Goal: Information Seeking & Learning: Learn about a topic

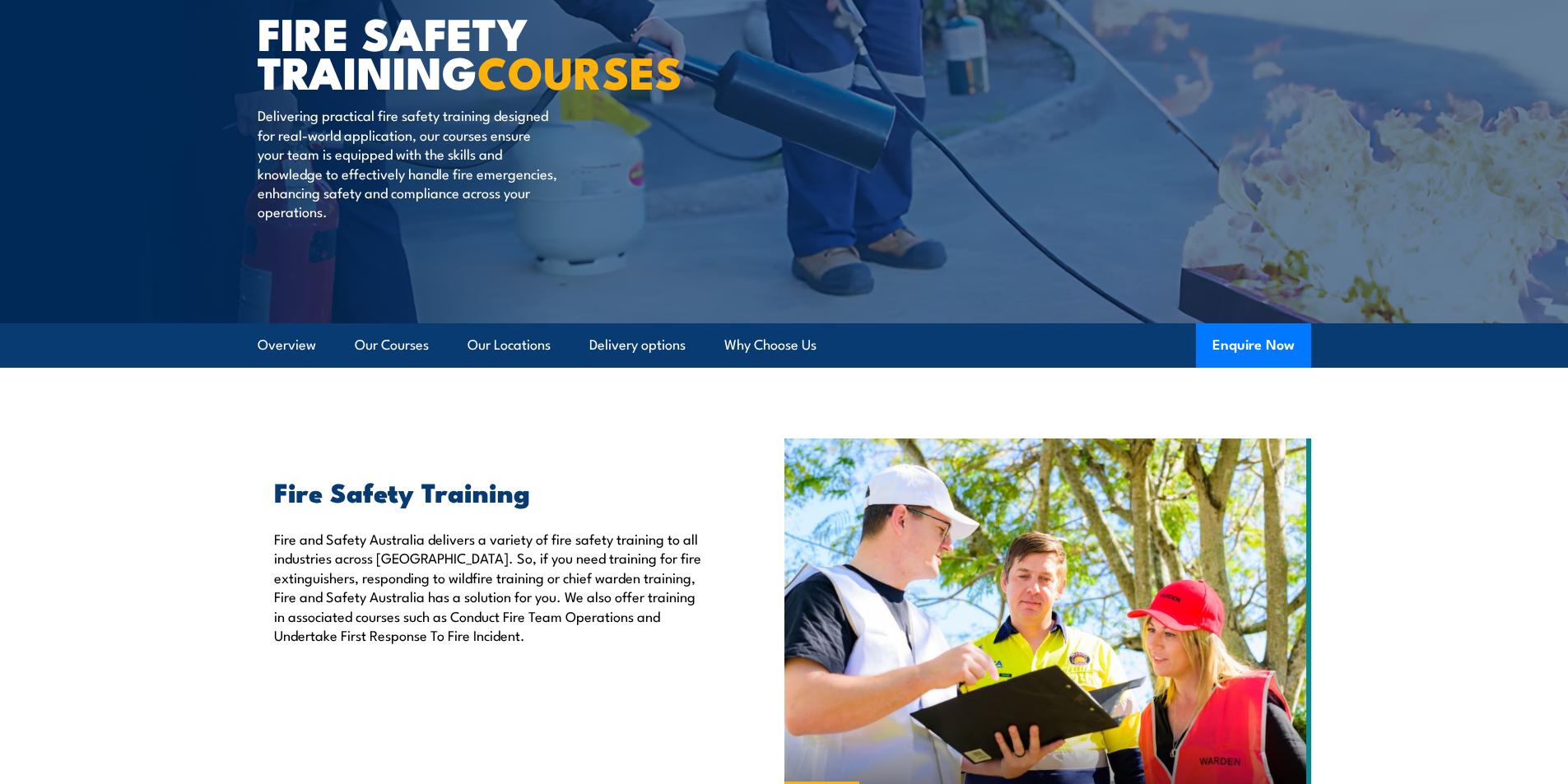
scroll to position [246, 0]
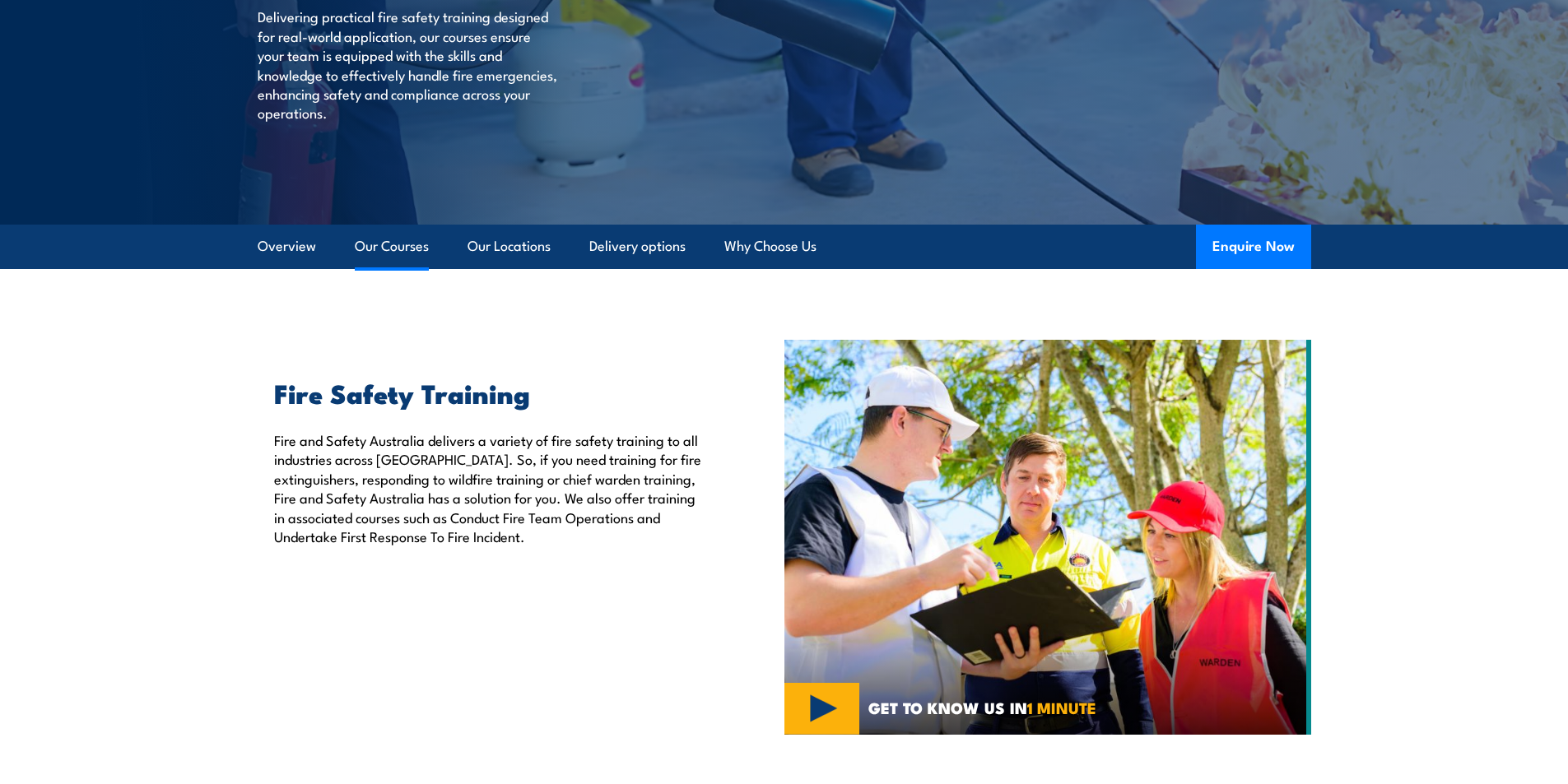
click at [409, 244] on link "Our Courses" at bounding box center [392, 246] width 74 height 44
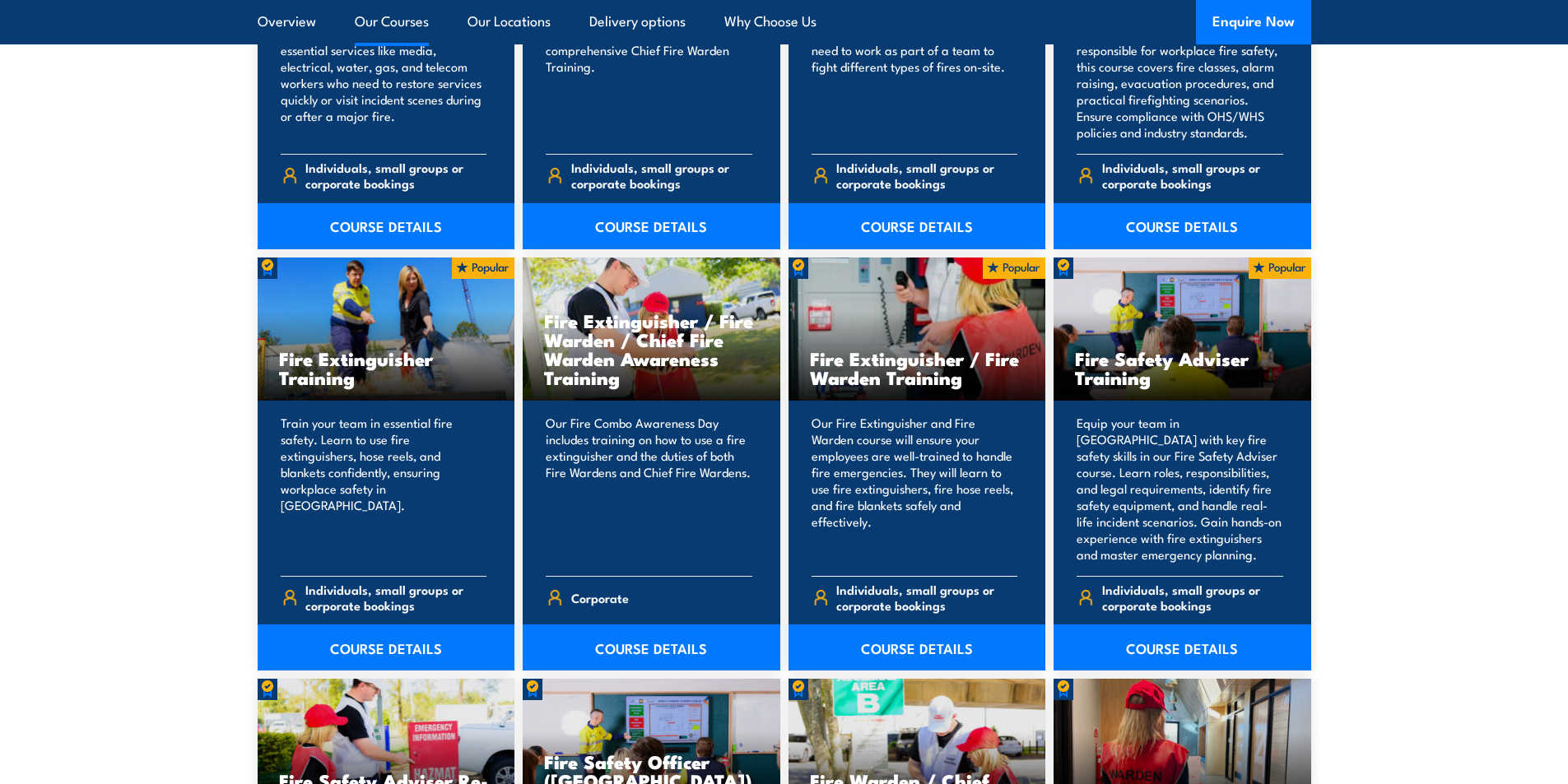
scroll to position [1576, 0]
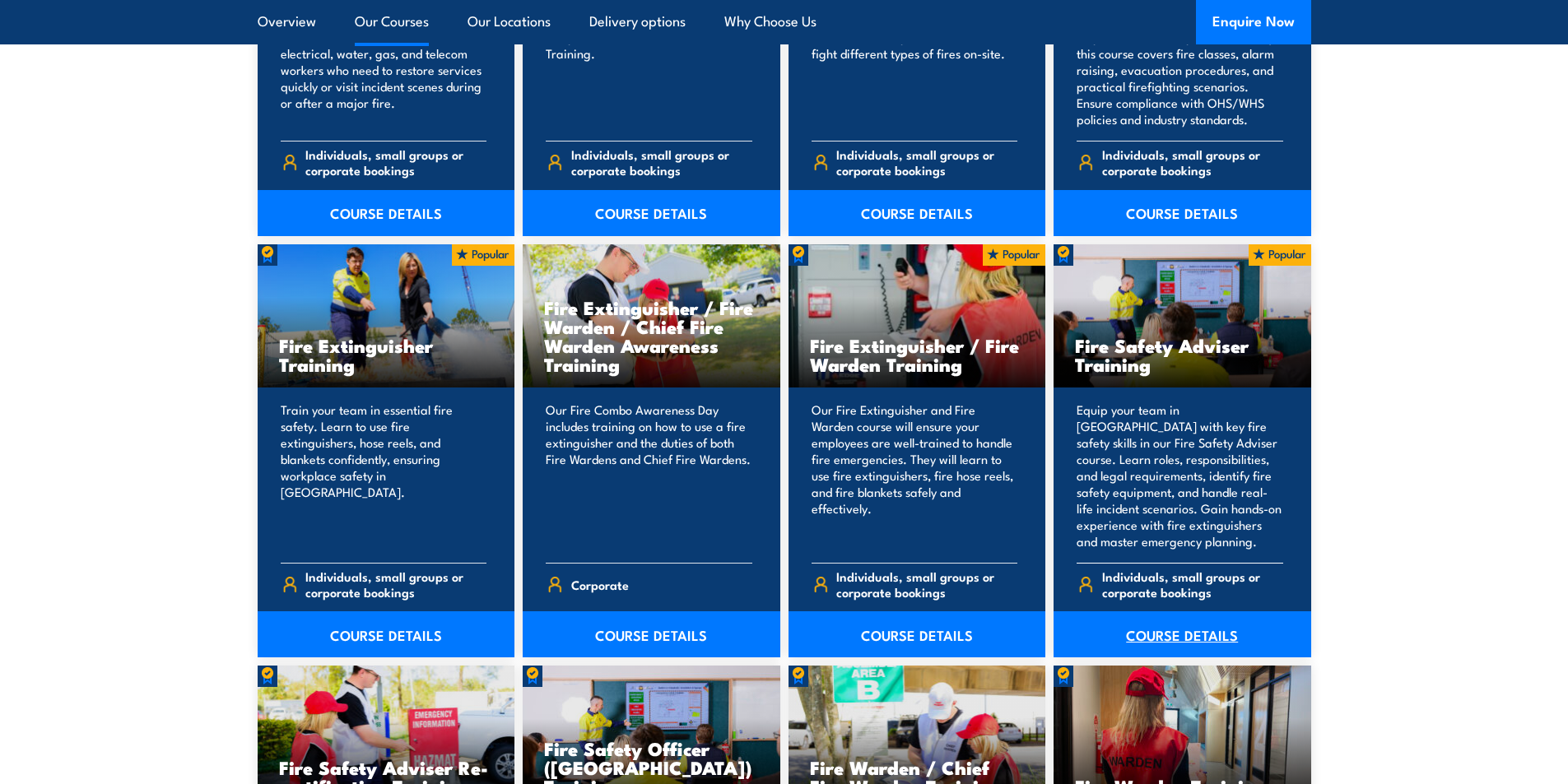
click at [1184, 643] on link "COURSE DETAILS" at bounding box center [1182, 634] width 258 height 47
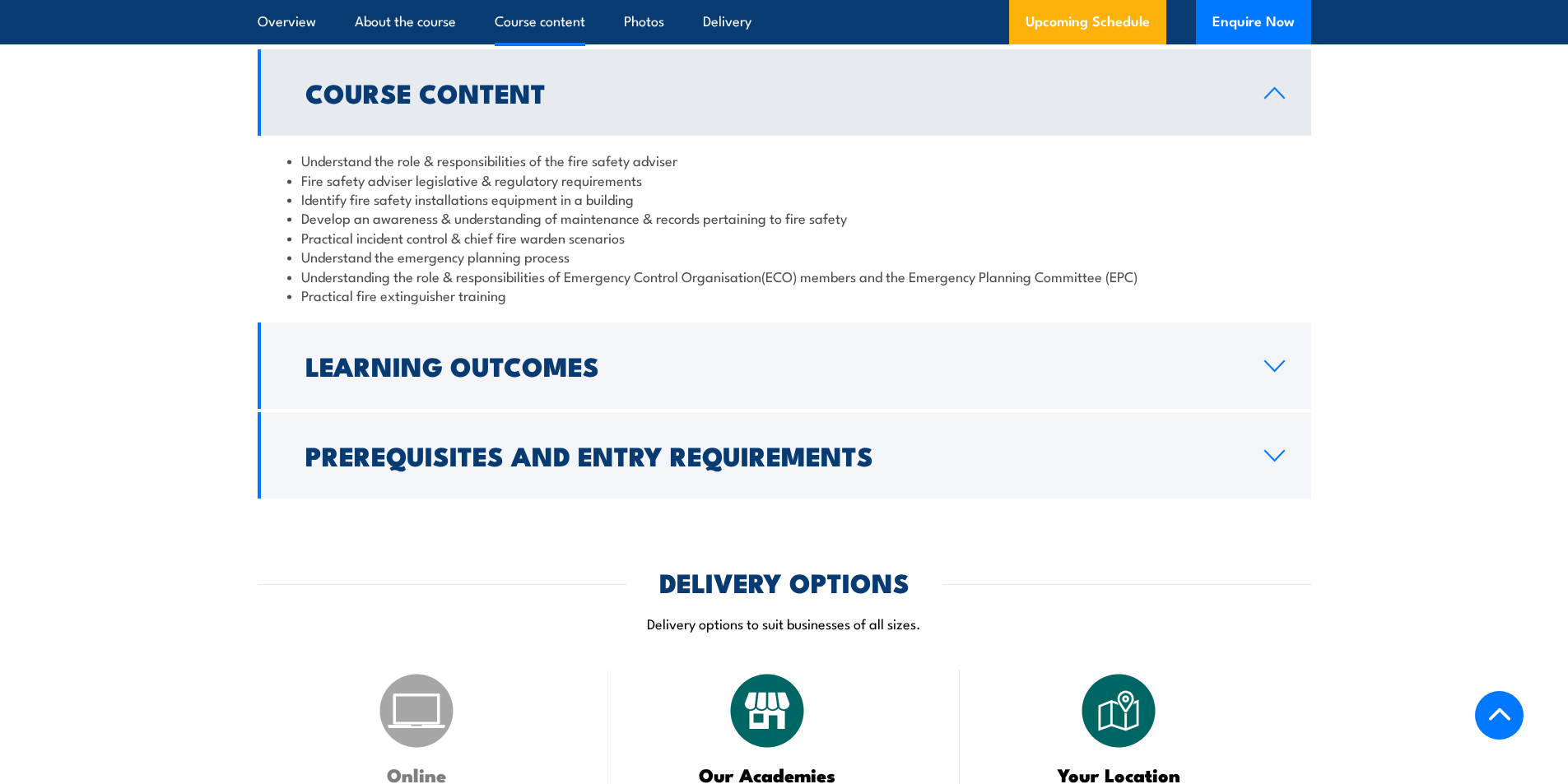
scroll to position [1481, 0]
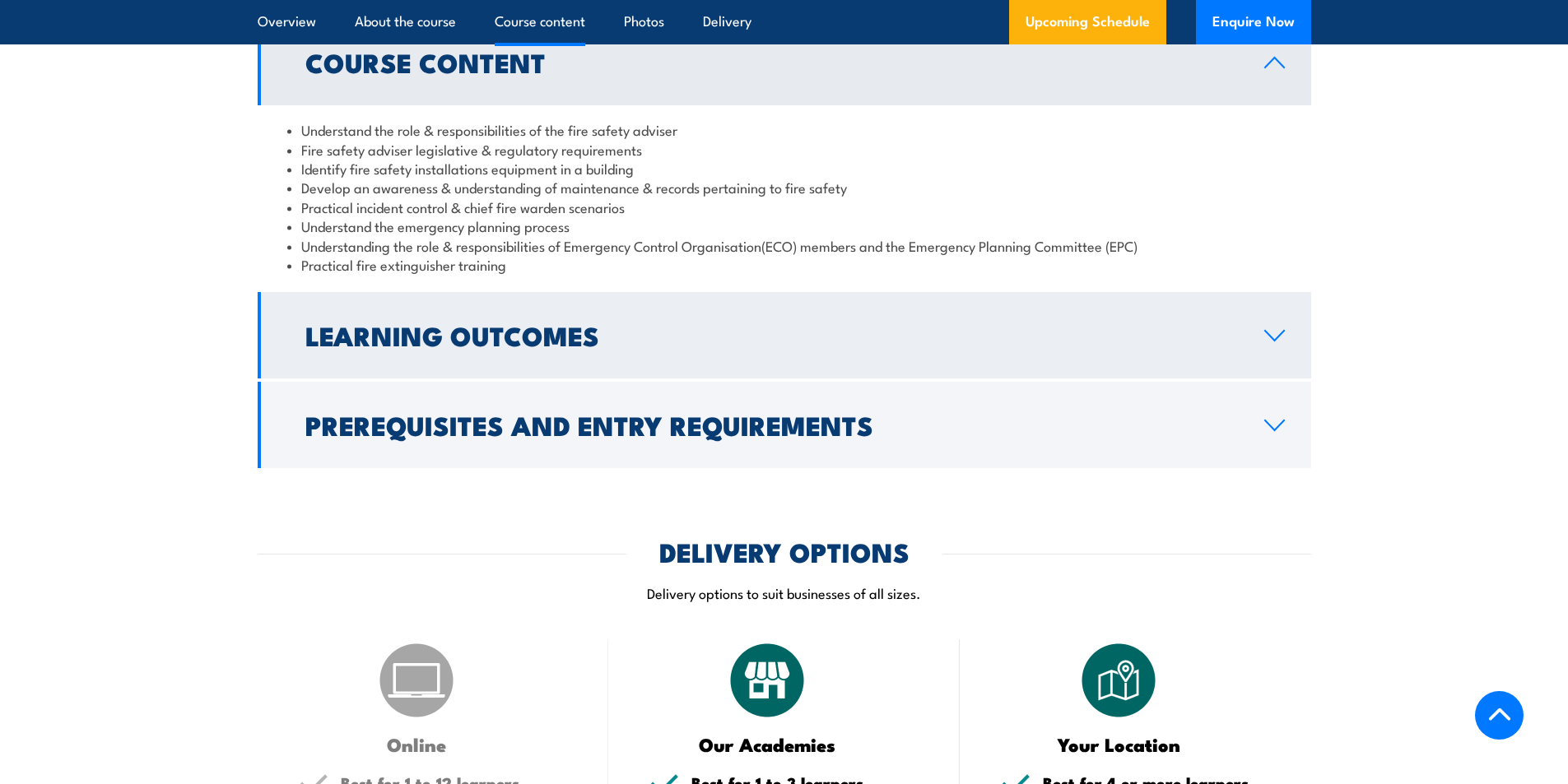
click at [1282, 342] on icon at bounding box center [1274, 336] width 22 height 13
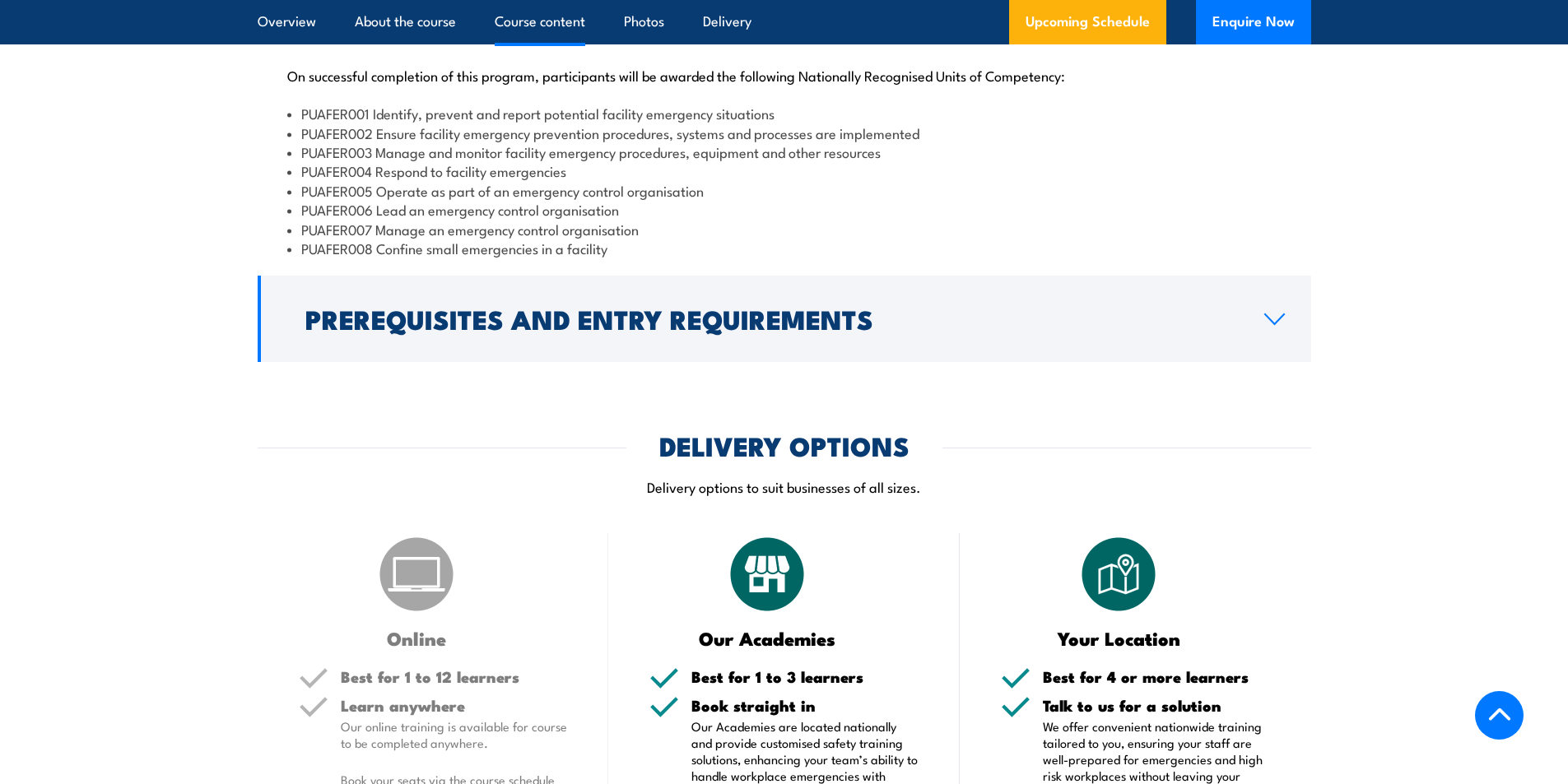
scroll to position [1645, 0]
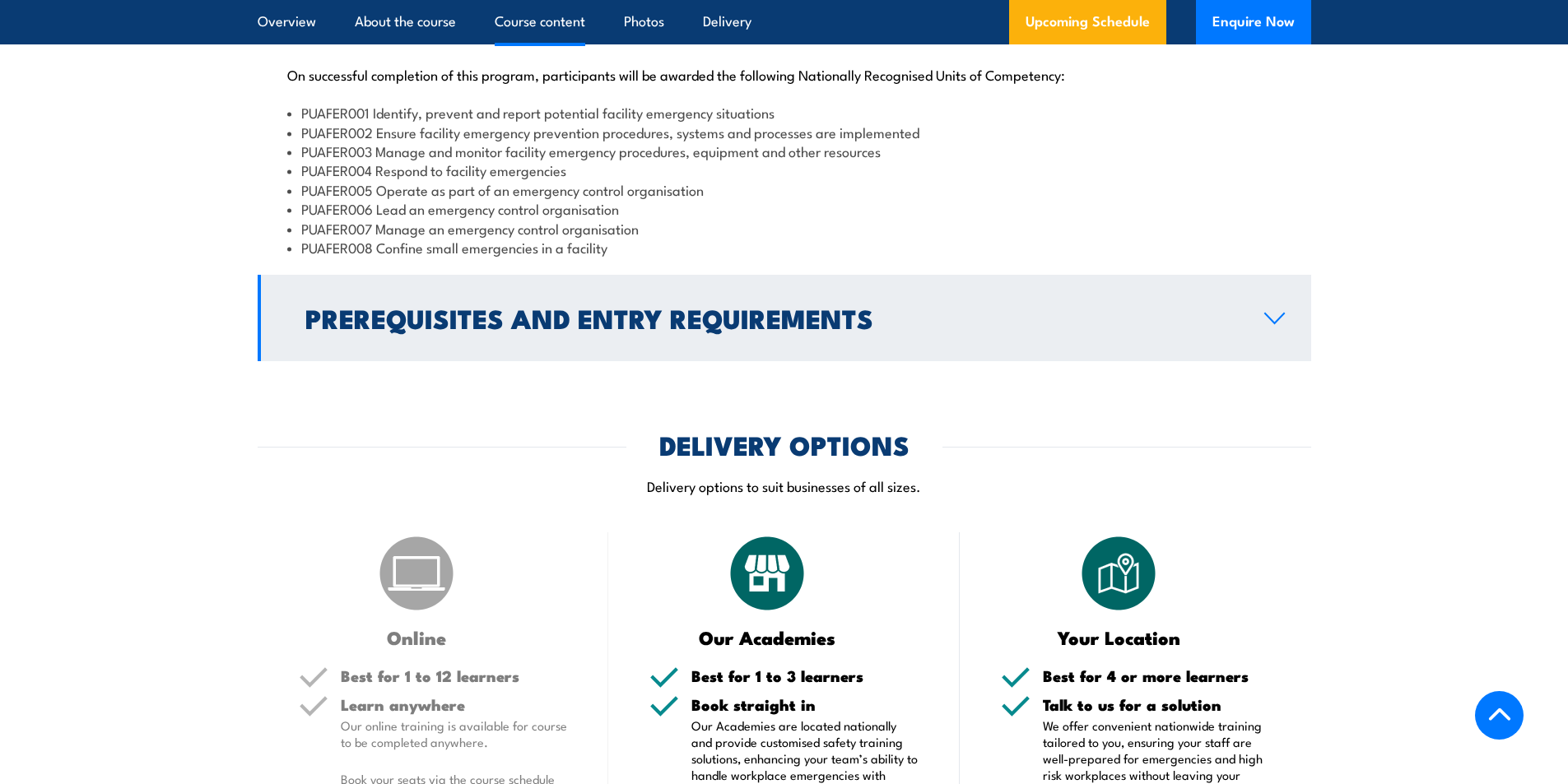
click at [1282, 361] on link "Prerequisites and Entry Requirements" at bounding box center [784, 317] width 1053 height 86
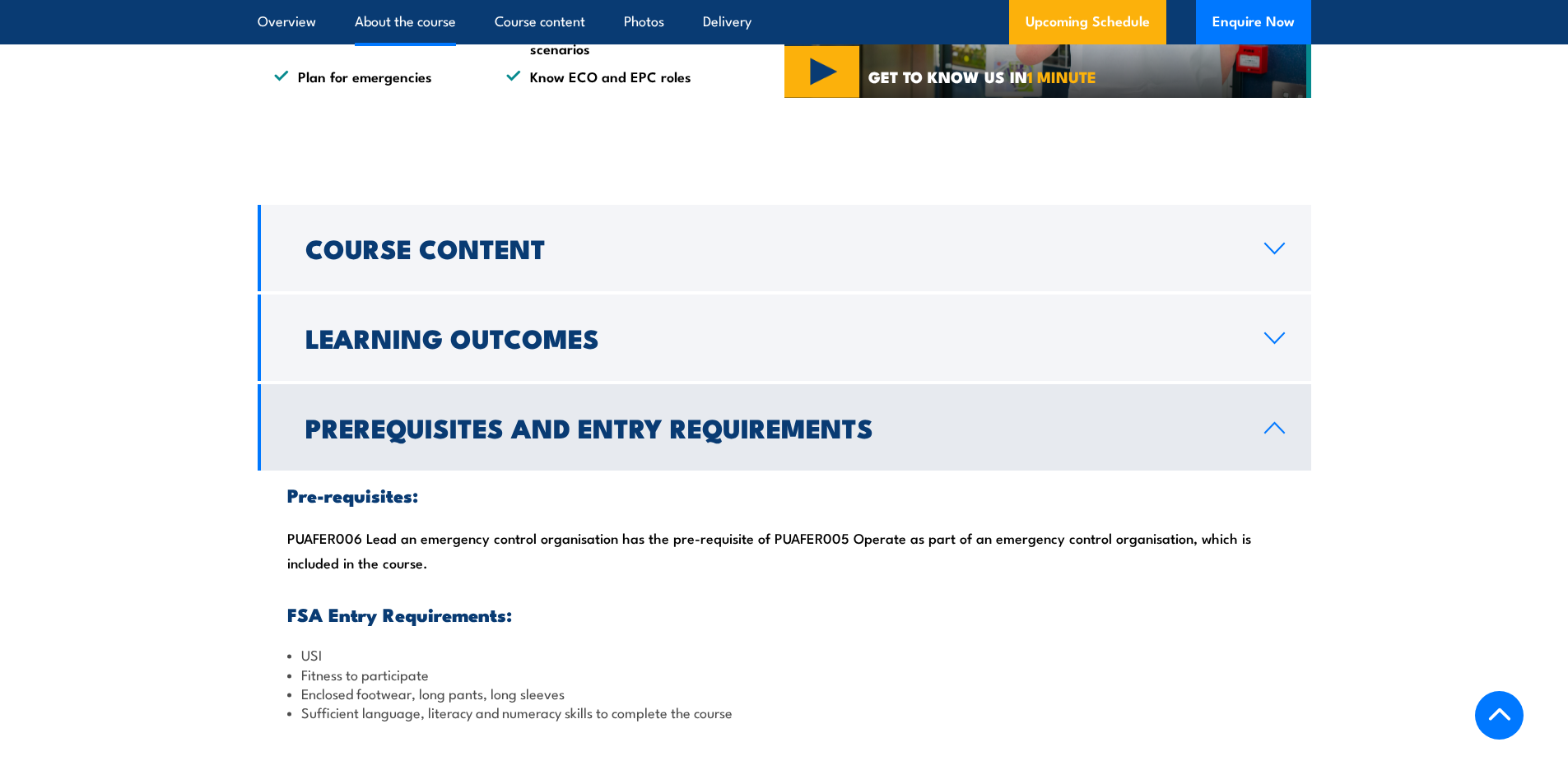
scroll to position [1316, 0]
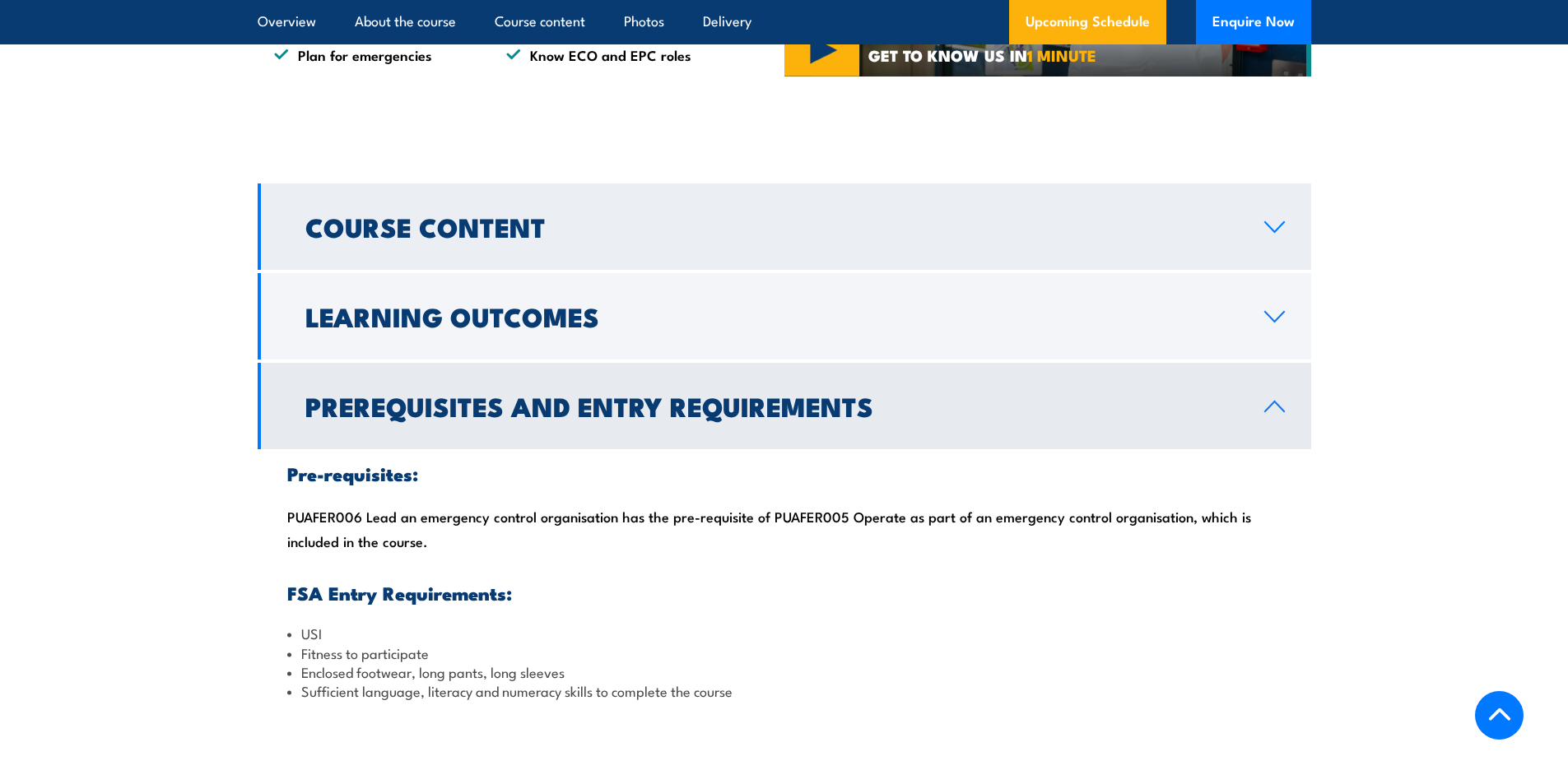
click at [1269, 252] on link "Course Content" at bounding box center [784, 226] width 1053 height 86
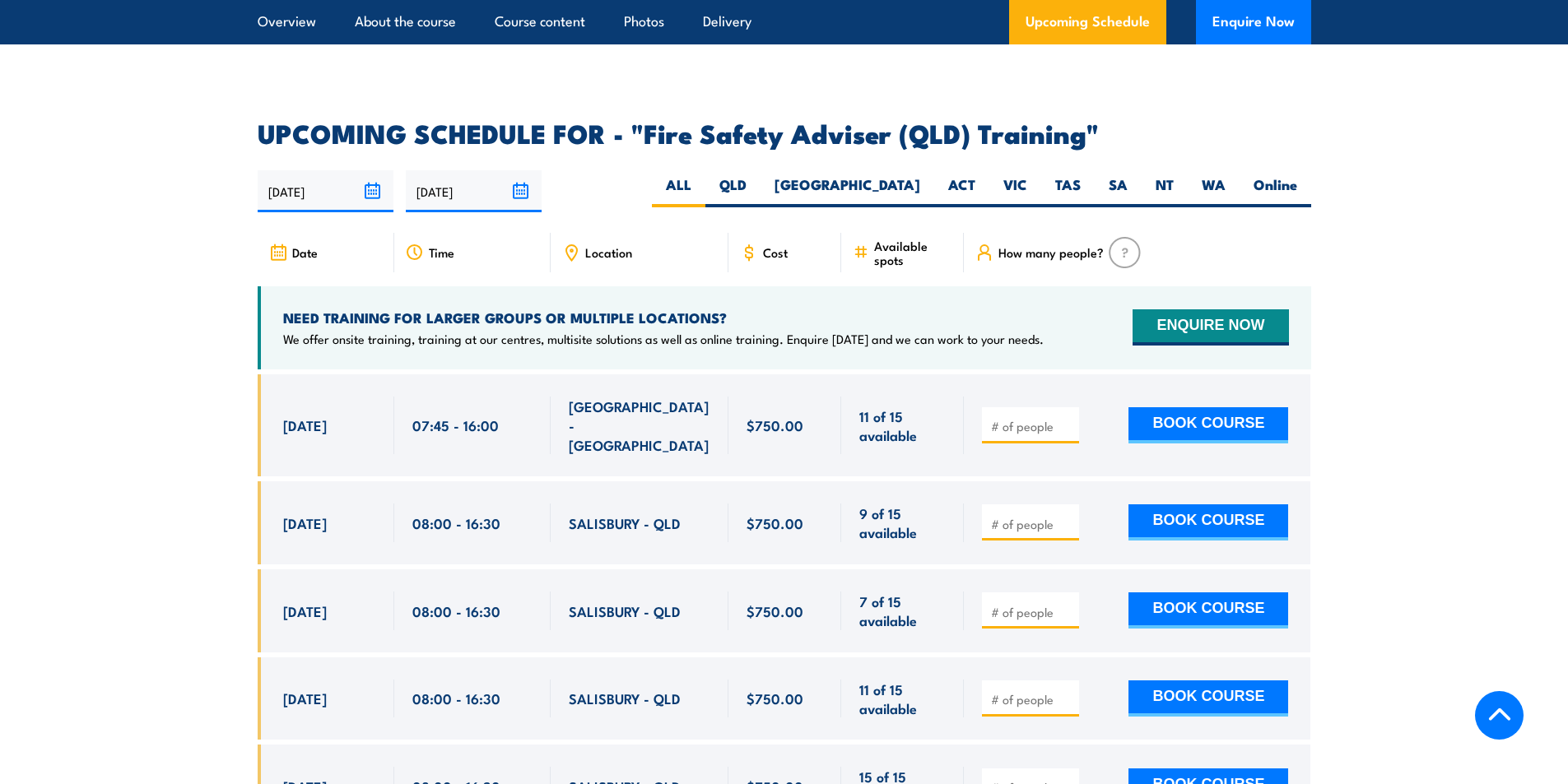
scroll to position [2555, 0]
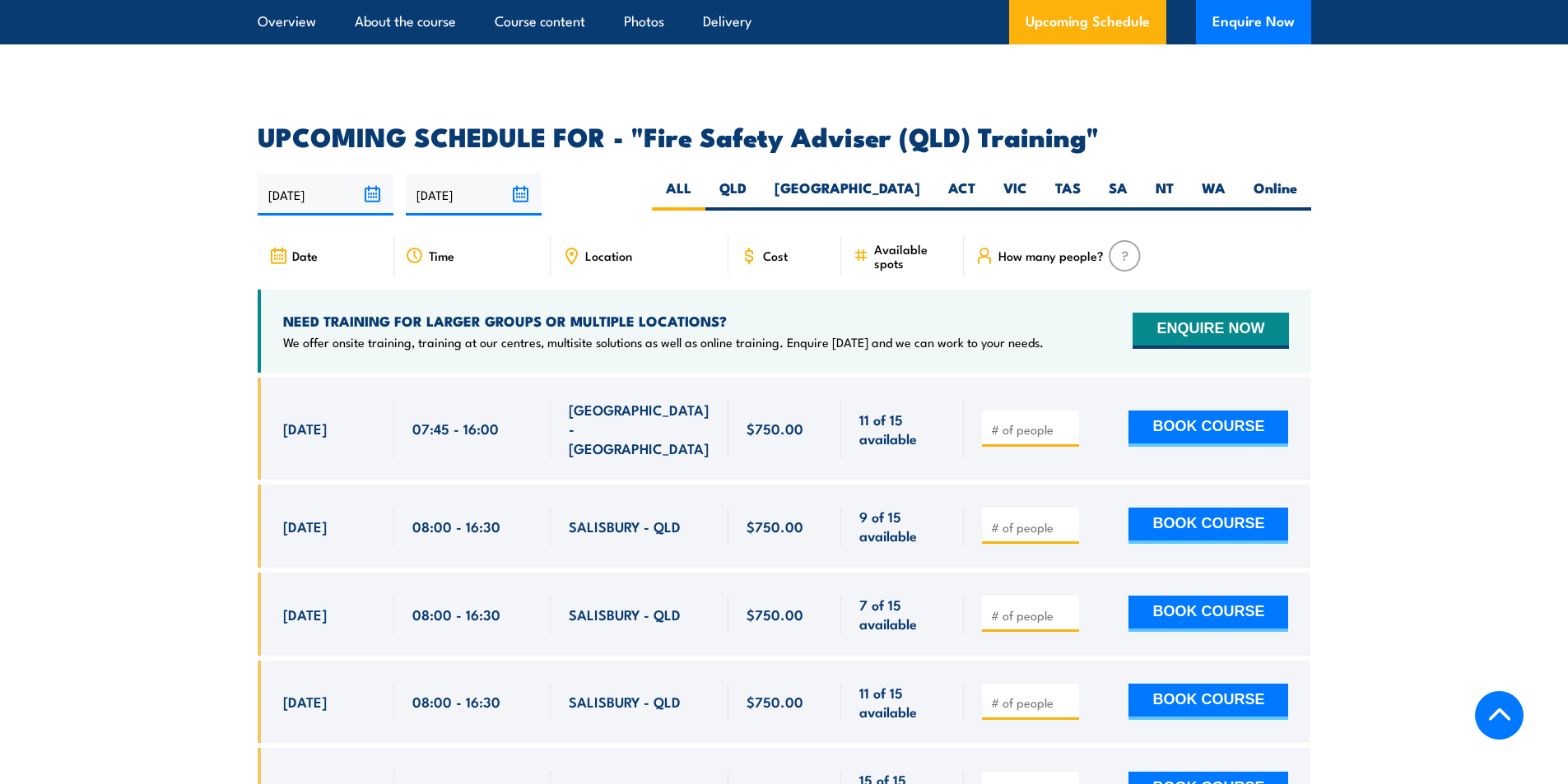
click at [777, 262] on span "Cost" at bounding box center [775, 255] width 25 height 14
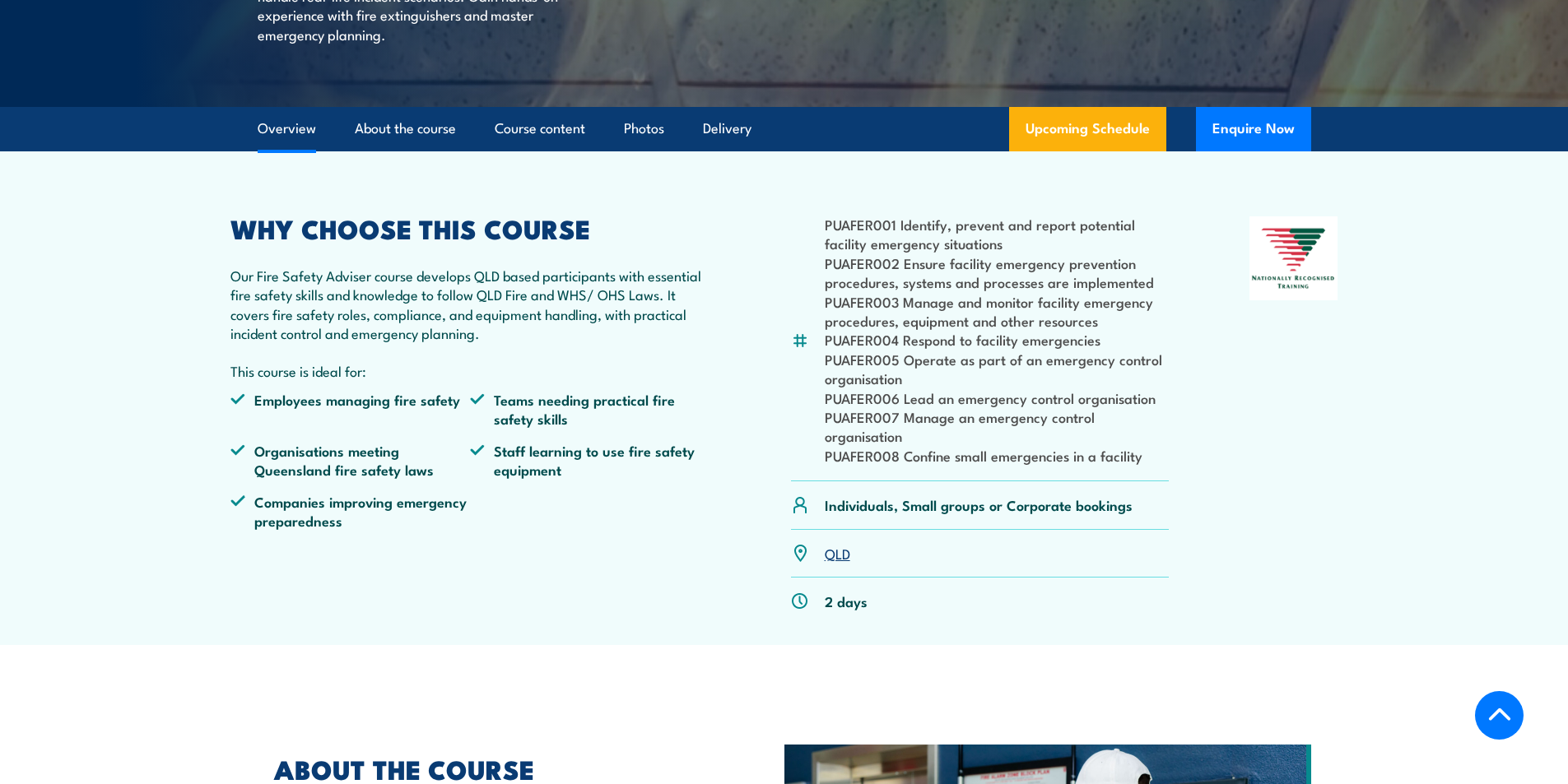
scroll to position [580, 0]
